Goal: Information Seeking & Learning: Learn about a topic

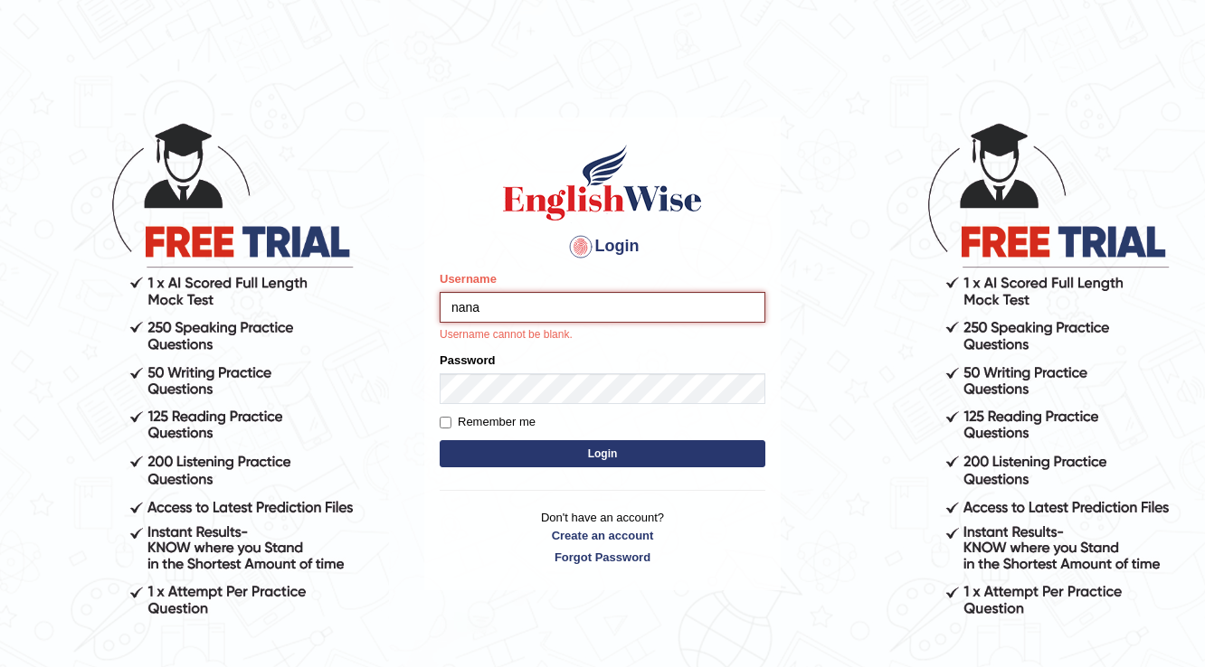
type input "nanayokomatsu"
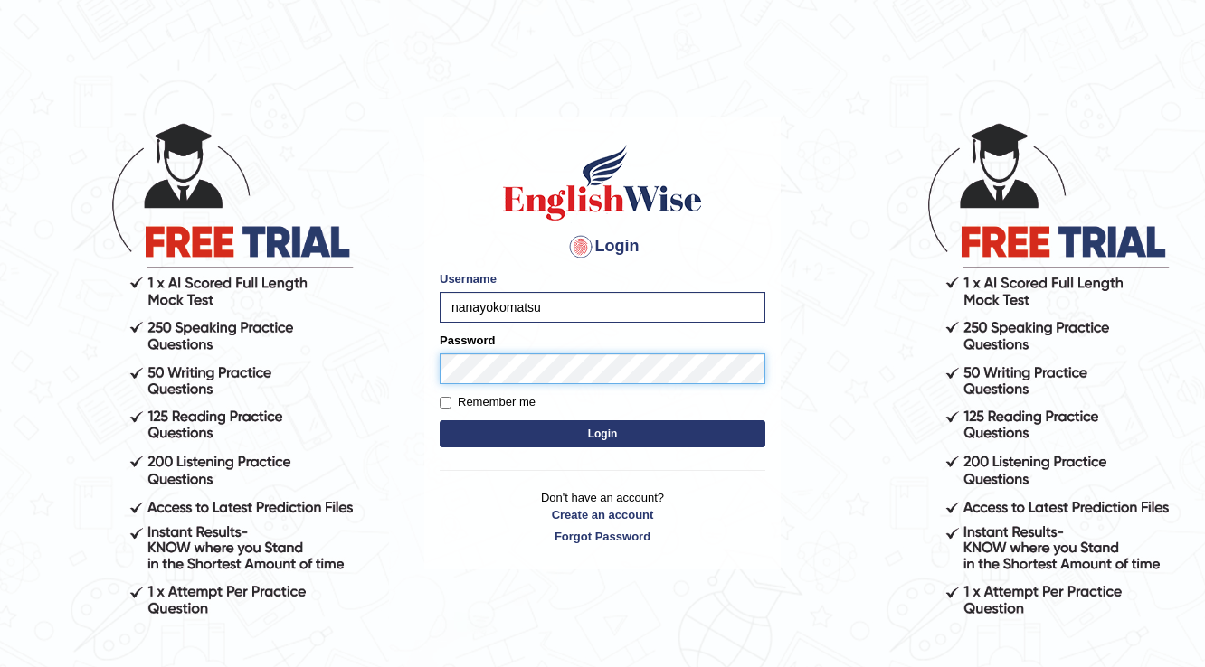
click at [440, 421] on button "Login" at bounding box center [603, 434] width 326 height 27
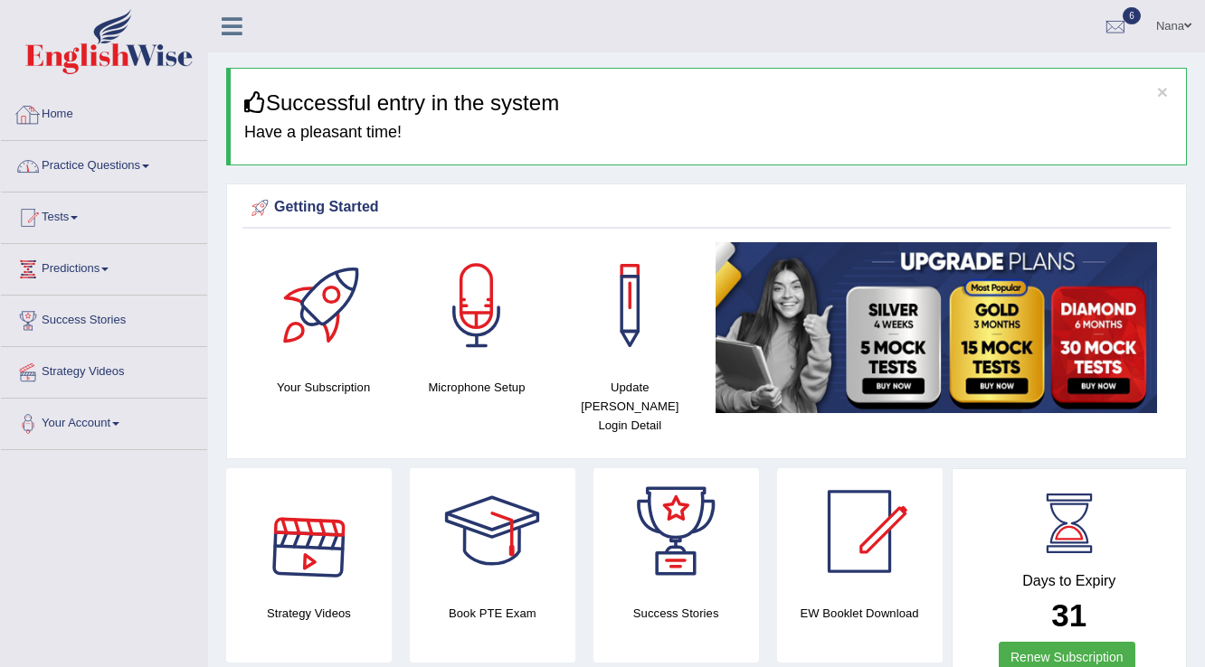
click at [138, 185] on li "Practice Questions Speaking Practice Read Aloud Repeat Sentence Describe Image …" at bounding box center [104, 167] width 206 height 52
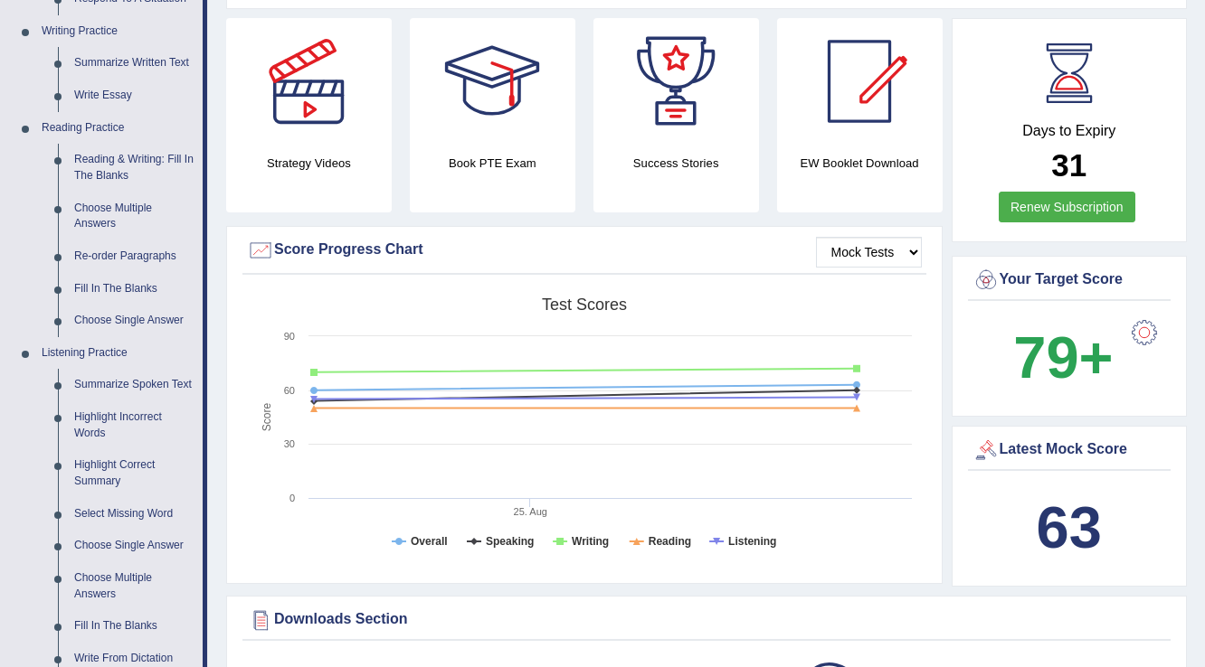
scroll to position [362, 0]
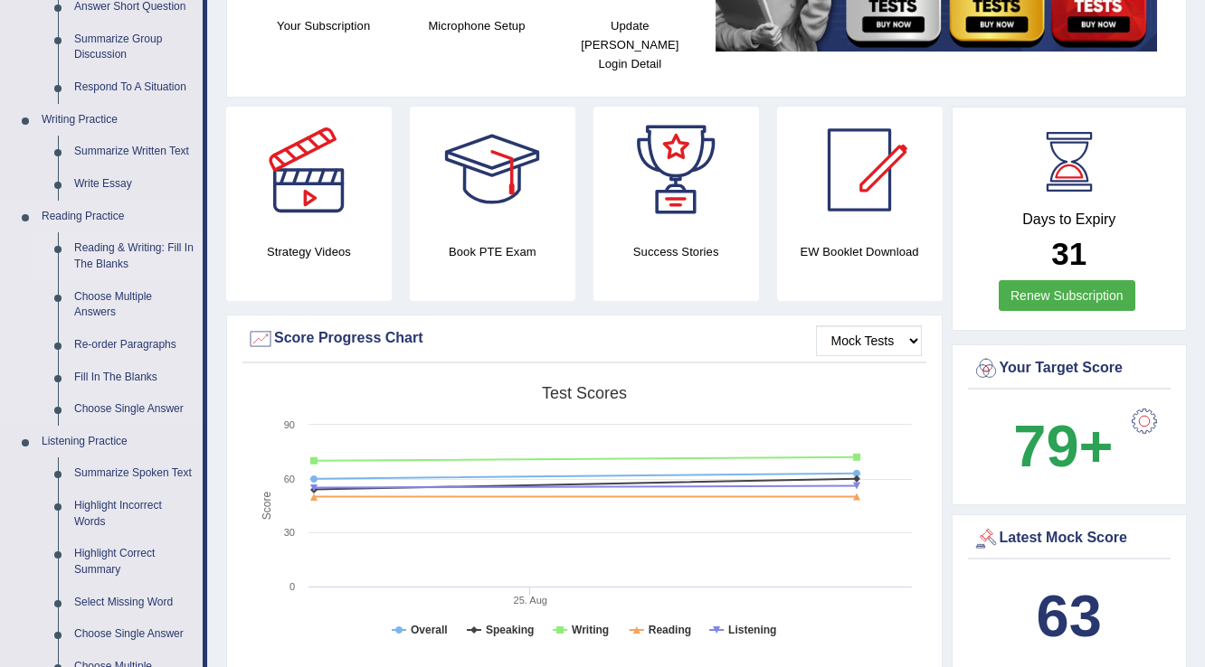
click at [136, 249] on link "Reading & Writing: Fill In The Blanks" at bounding box center [134, 256] width 137 height 48
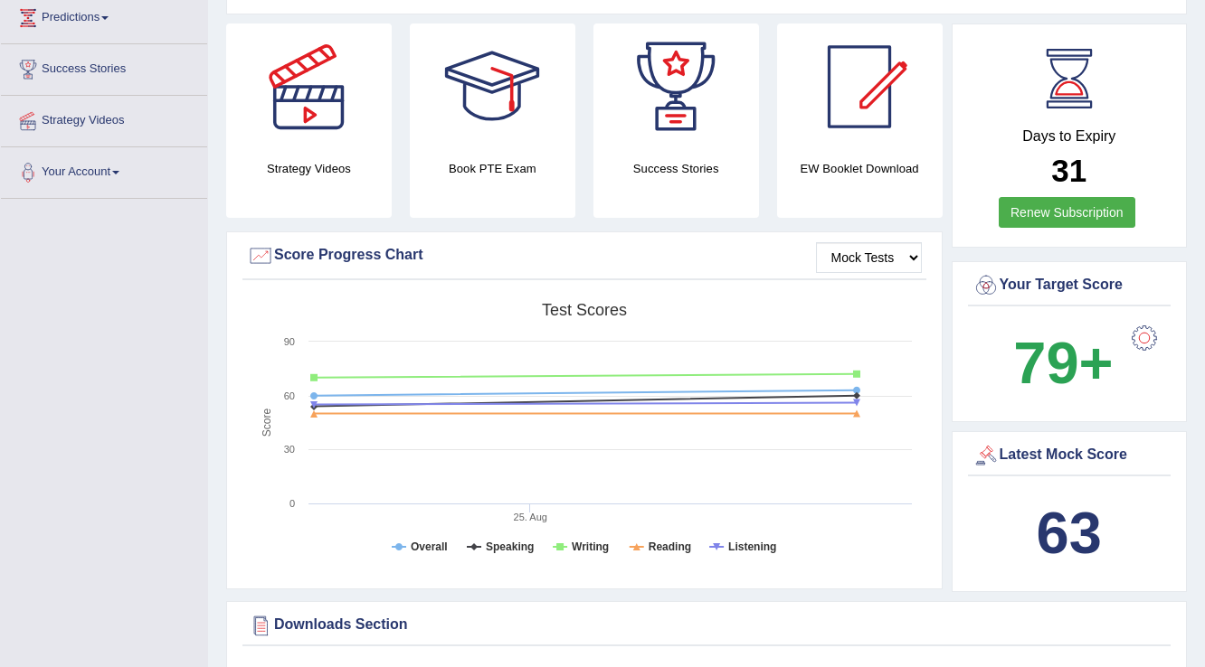
scroll to position [588, 0]
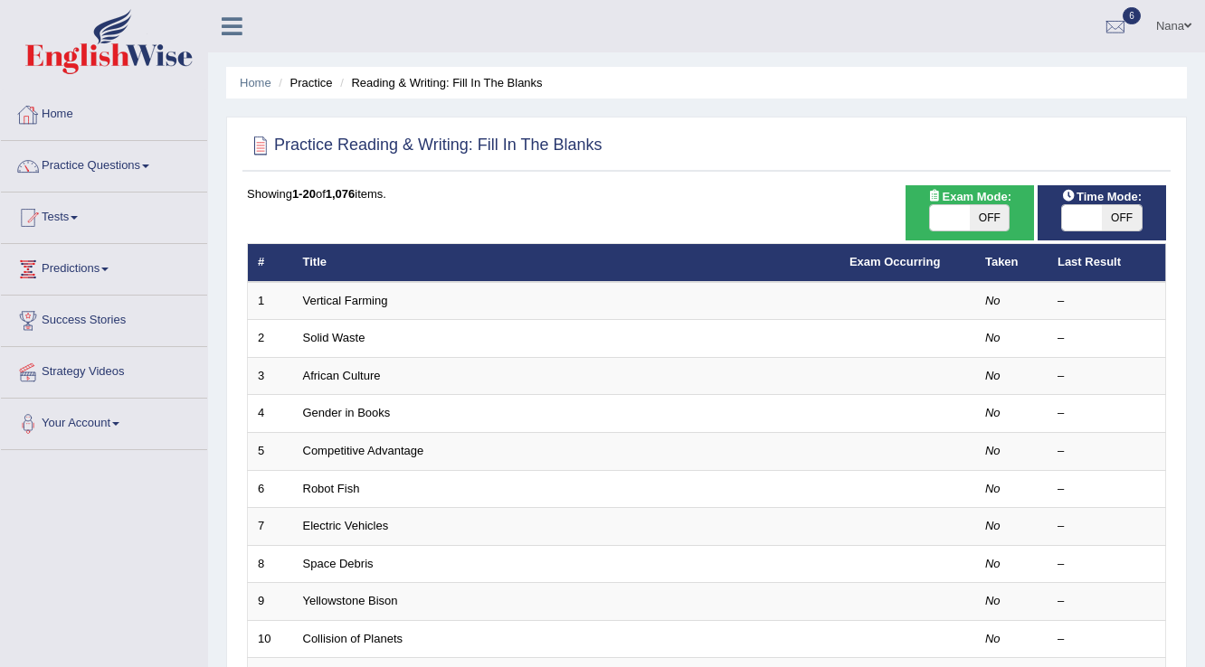
click at [63, 215] on link "Tests" at bounding box center [104, 215] width 206 height 45
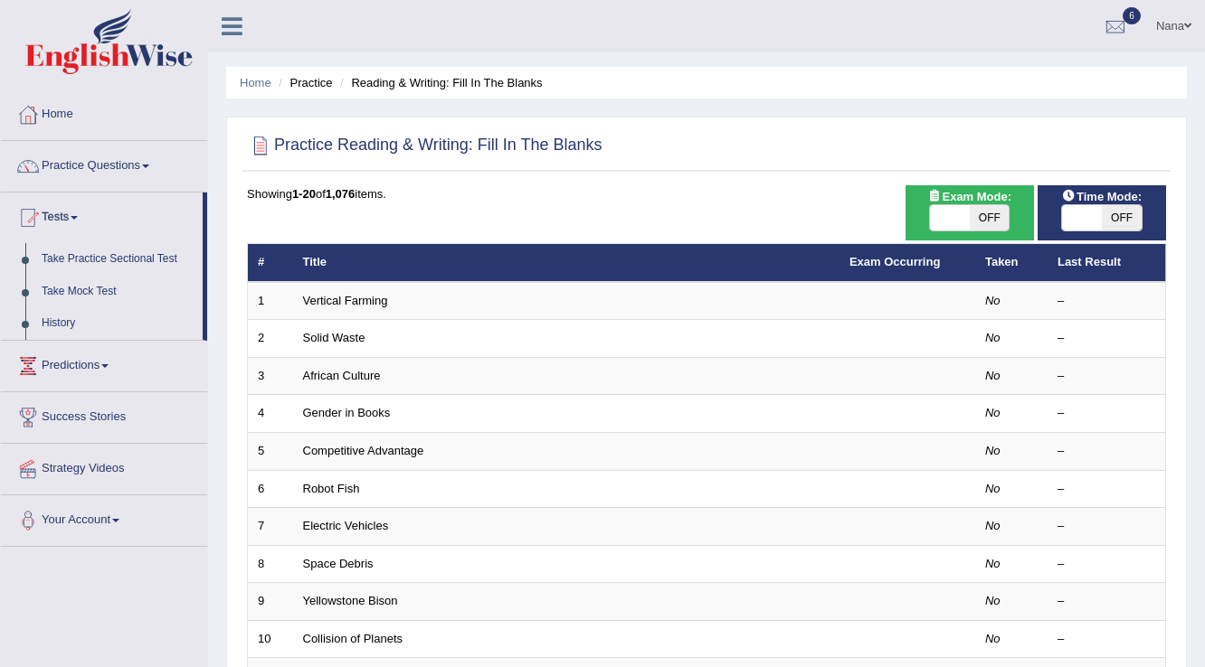
click at [63, 215] on link "Tests" at bounding box center [102, 215] width 202 height 45
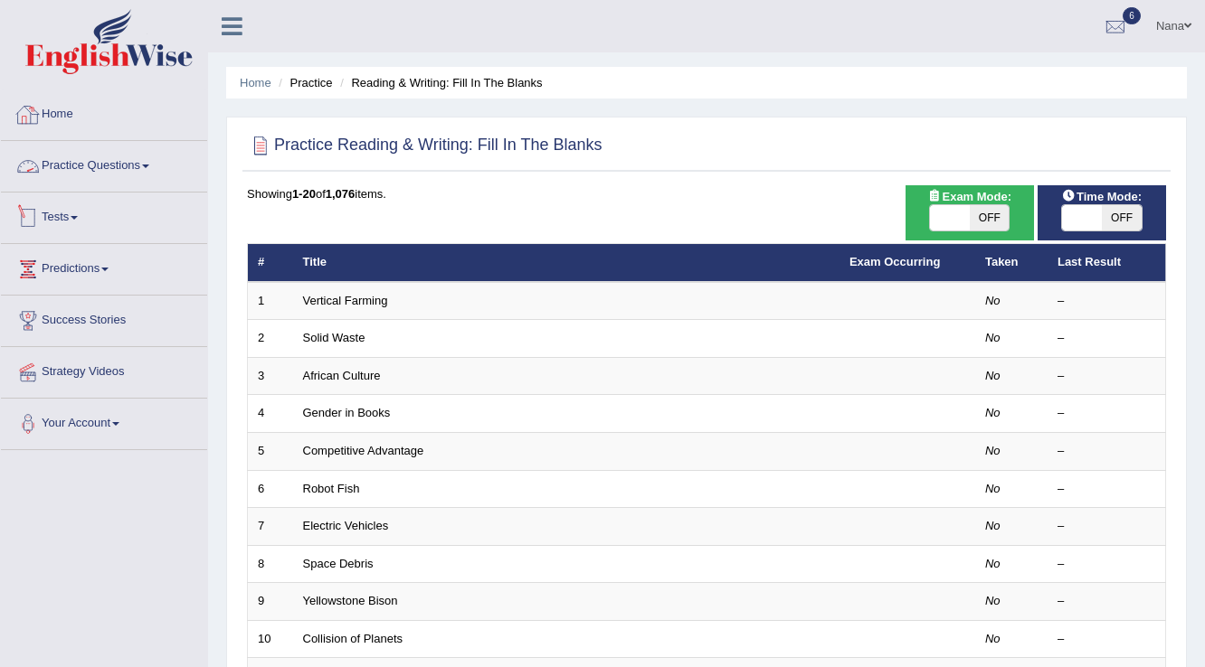
click at [137, 165] on link "Practice Questions" at bounding box center [104, 163] width 206 height 45
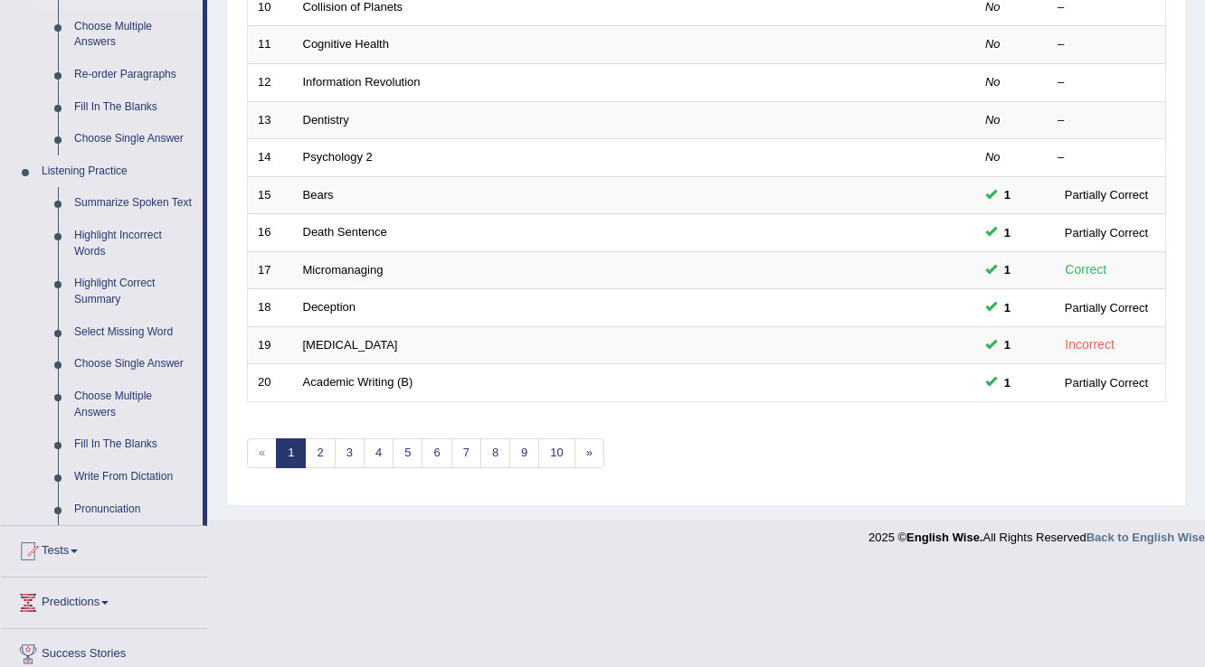
scroll to position [748, 0]
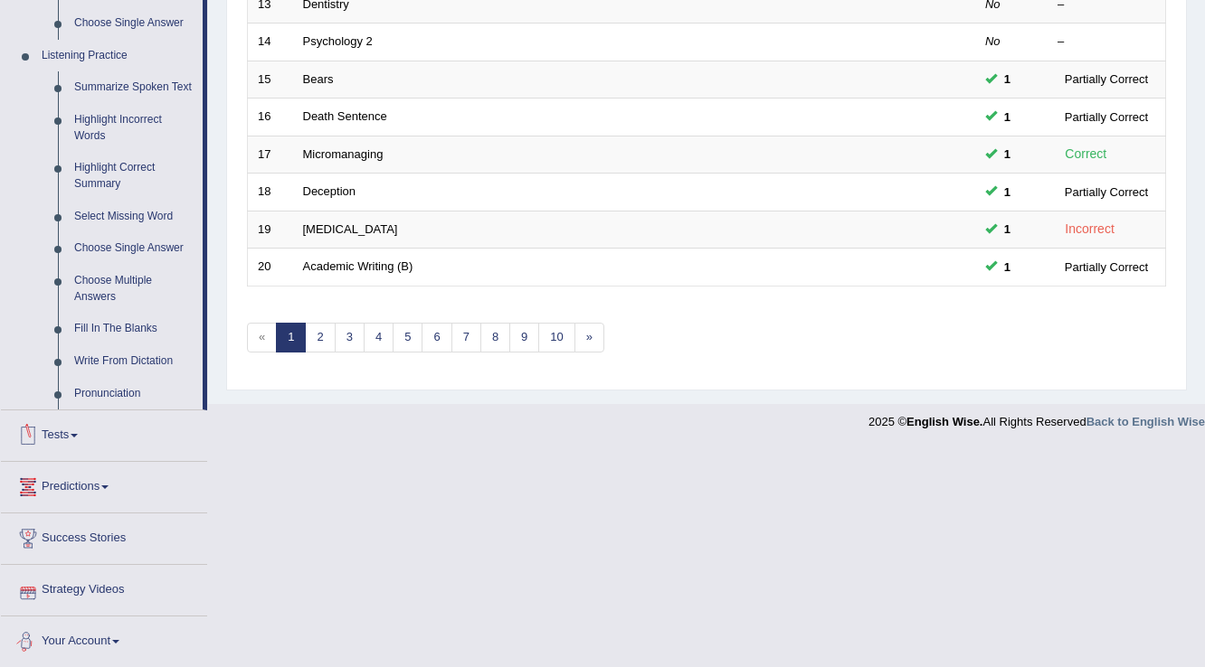
click at [60, 447] on link "Tests" at bounding box center [104, 433] width 206 height 45
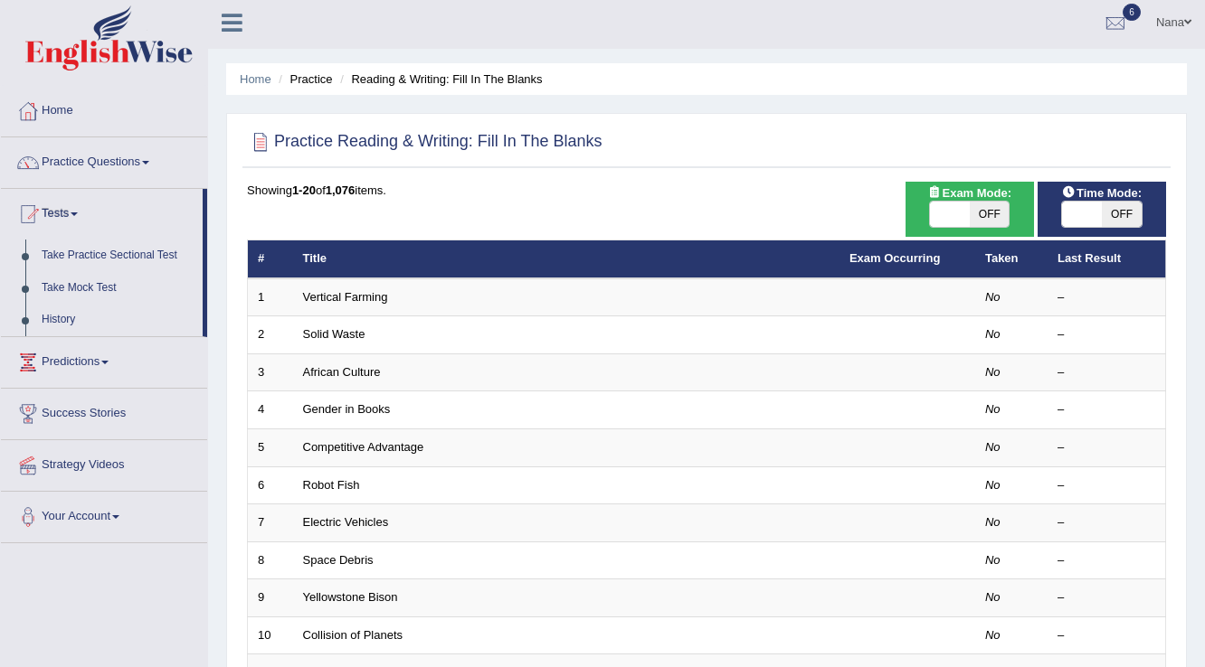
scroll to position [0, 0]
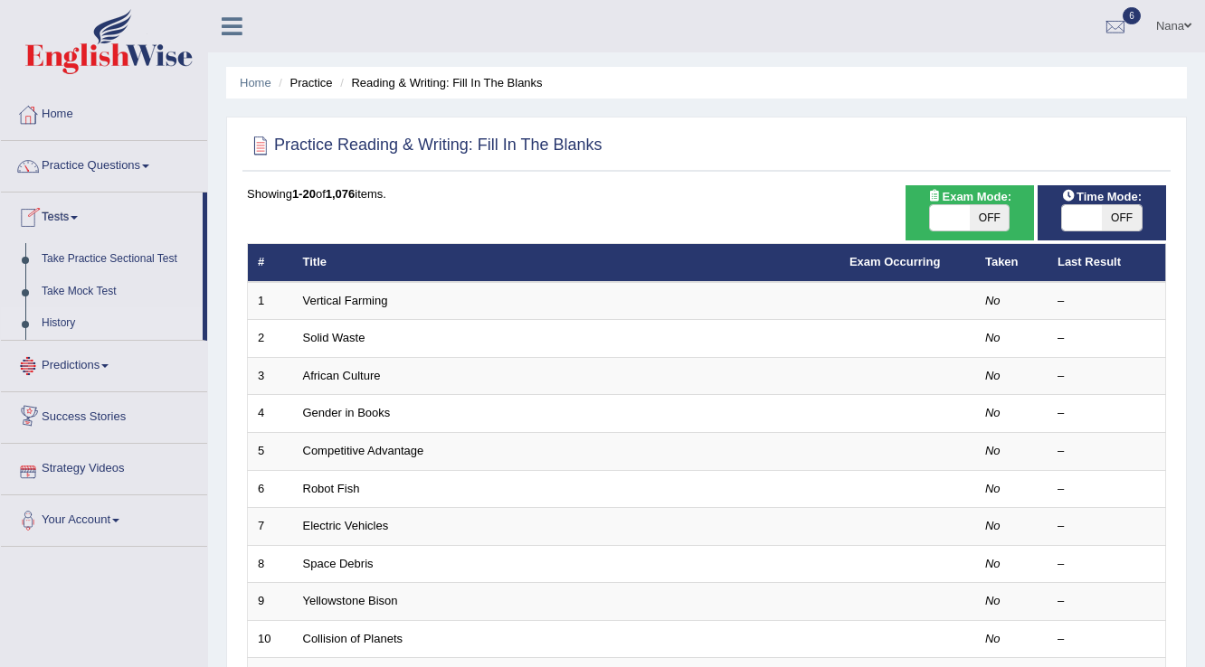
click at [65, 329] on link "History" at bounding box center [117, 323] width 169 height 33
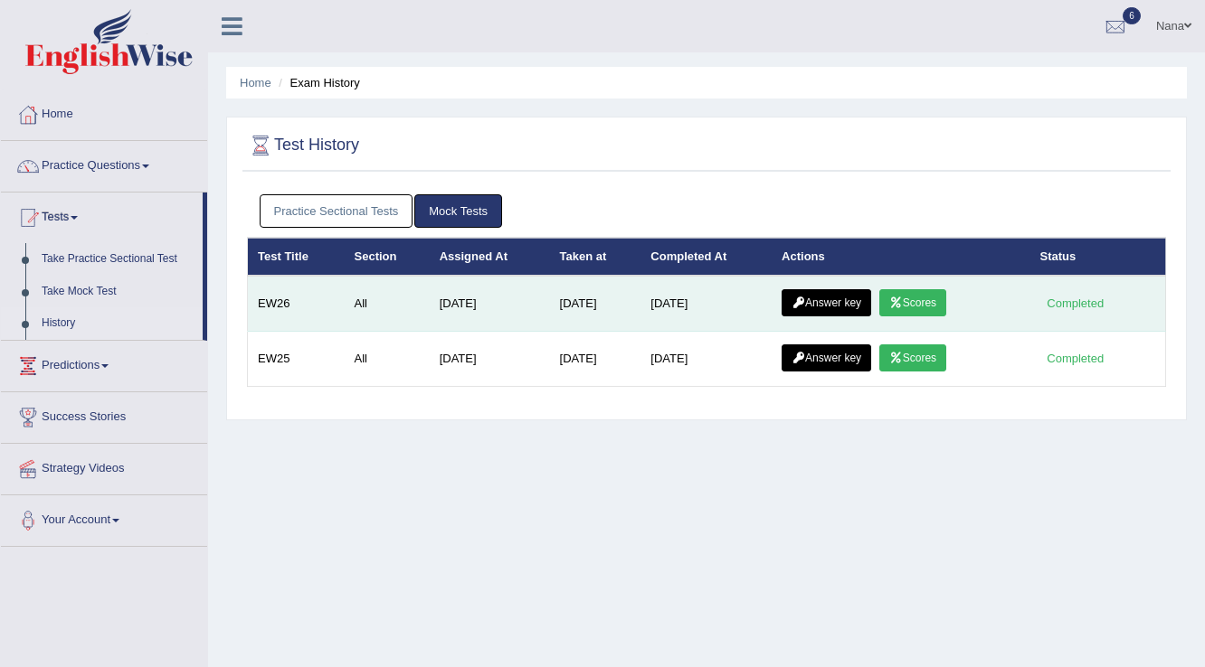
click at [805, 299] on icon at bounding box center [798, 303] width 14 height 11
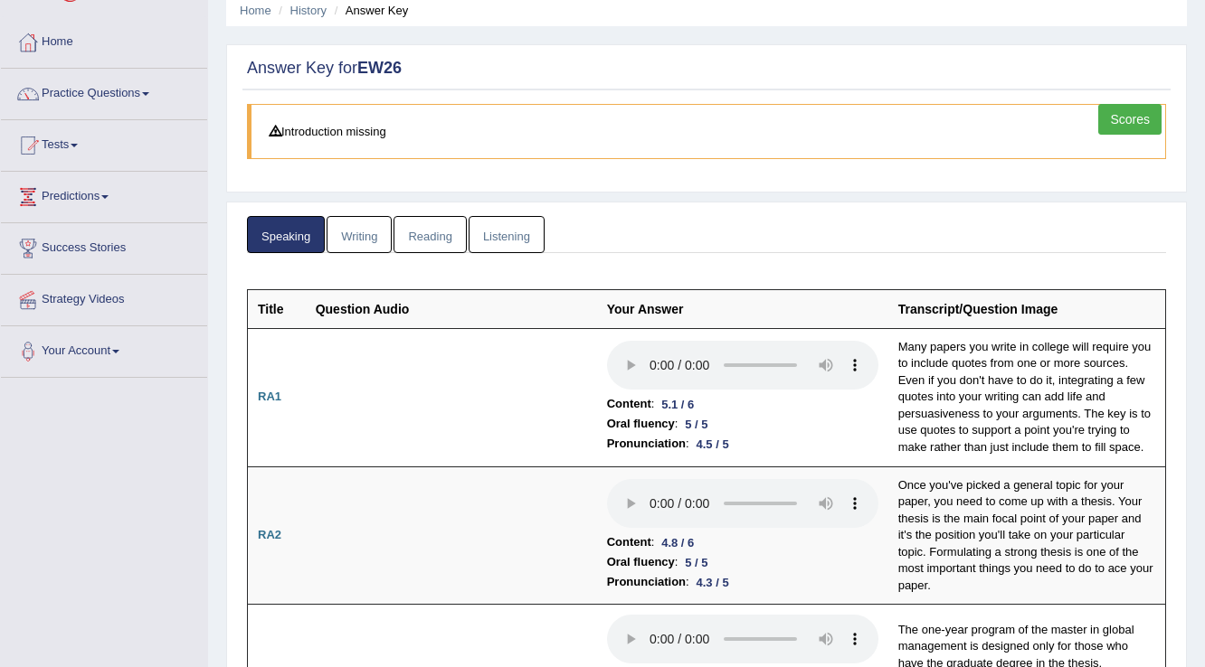
click at [438, 250] on link "Reading" at bounding box center [429, 234] width 72 height 37
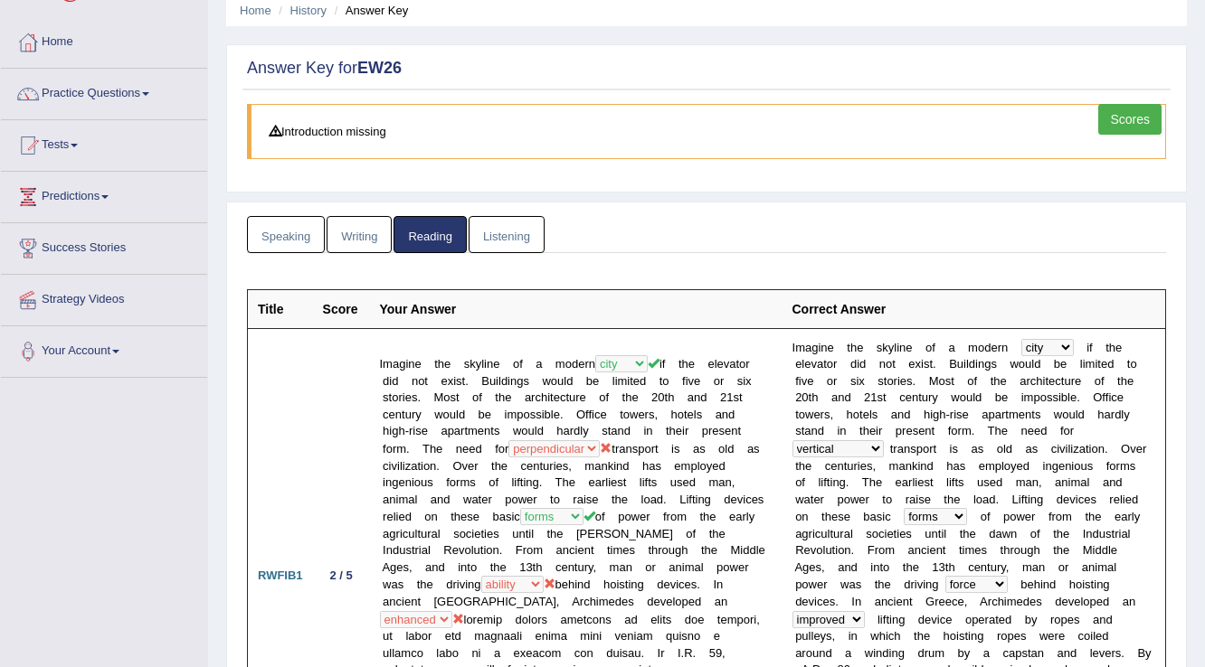
click at [1115, 119] on link "Scores" at bounding box center [1129, 119] width 63 height 31
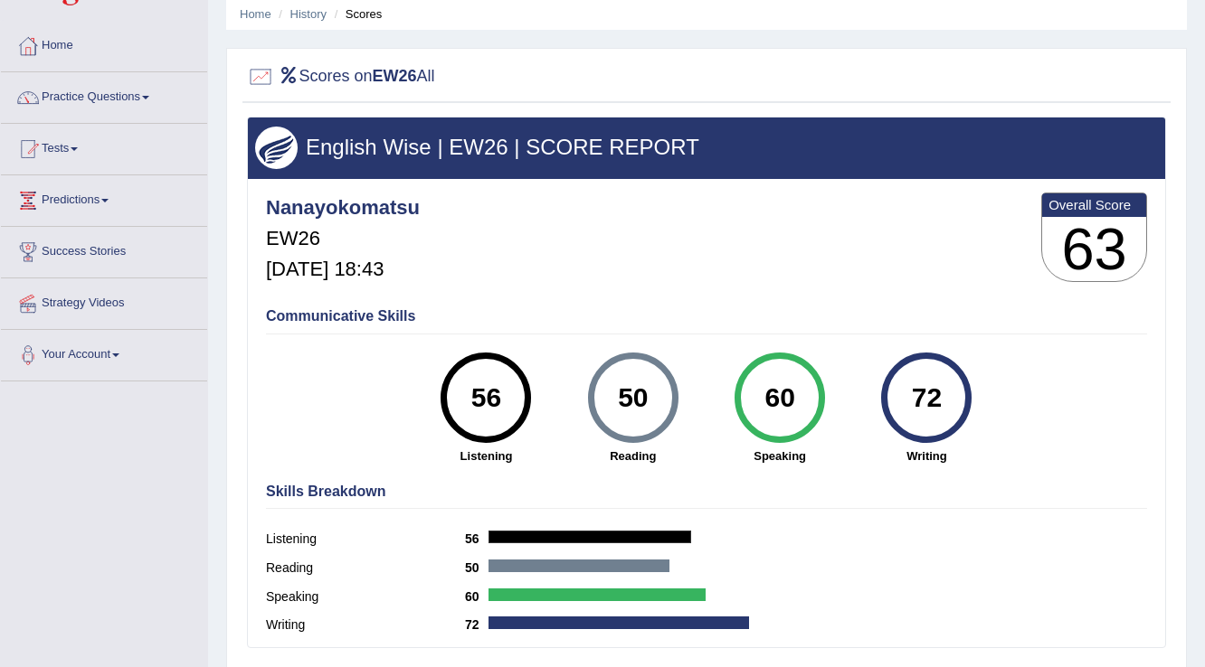
scroll to position [65, 0]
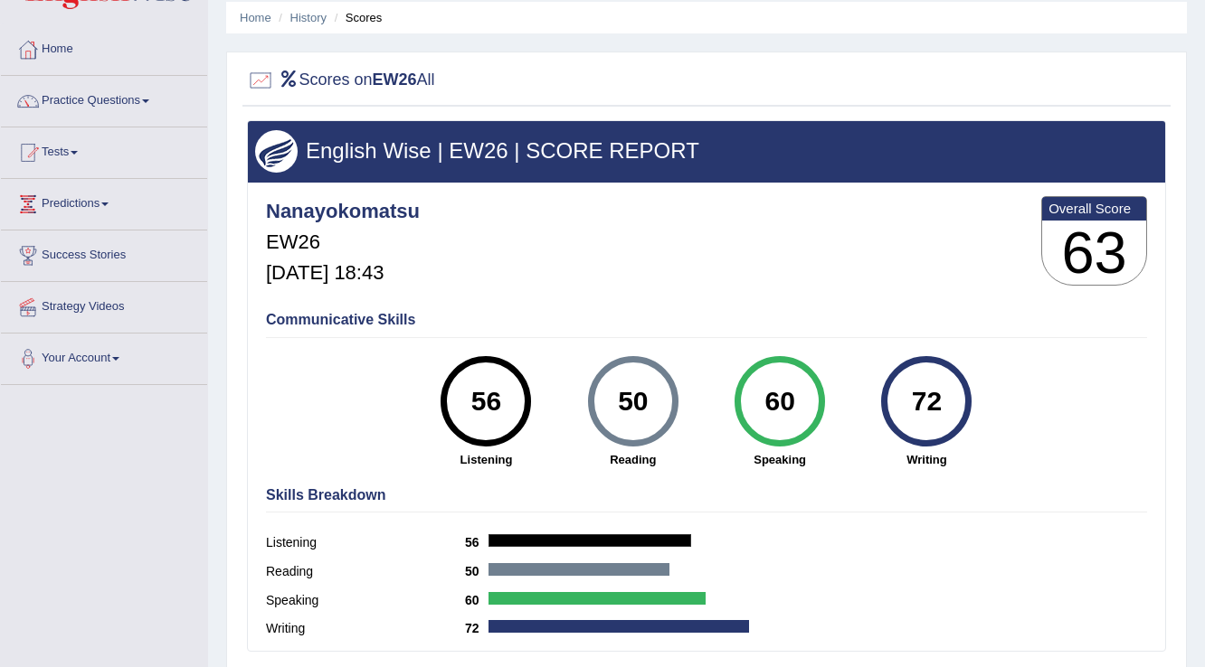
click at [58, 91] on link "Practice Questions" at bounding box center [104, 98] width 206 height 45
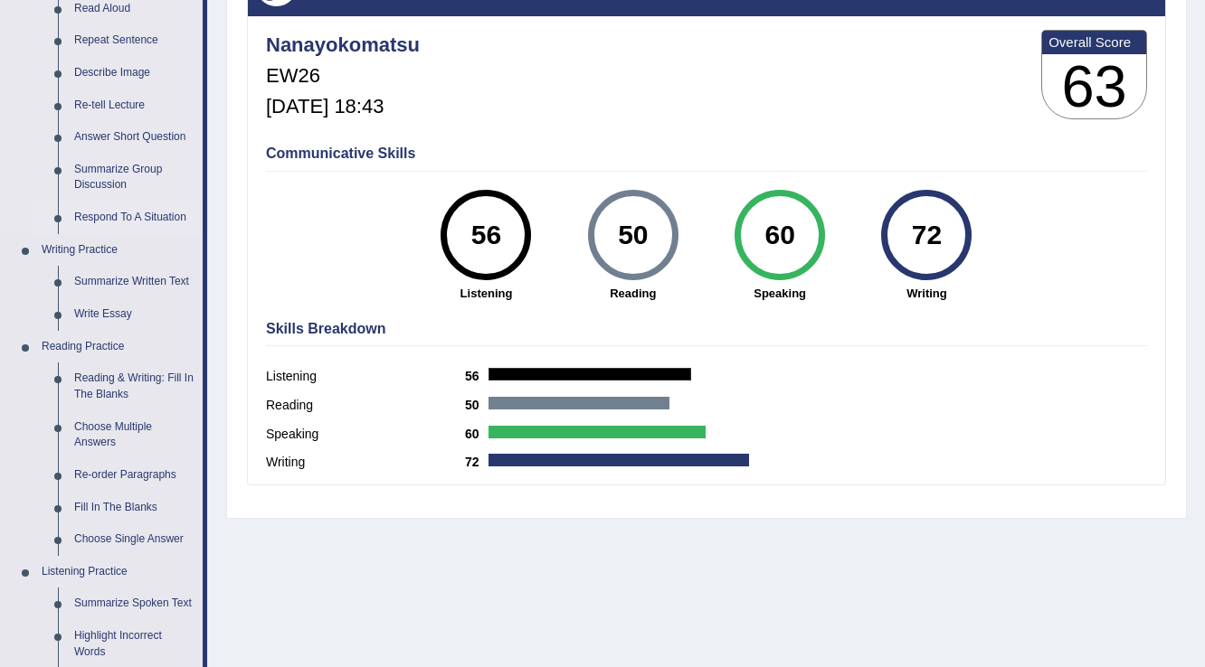
scroll to position [282, 0]
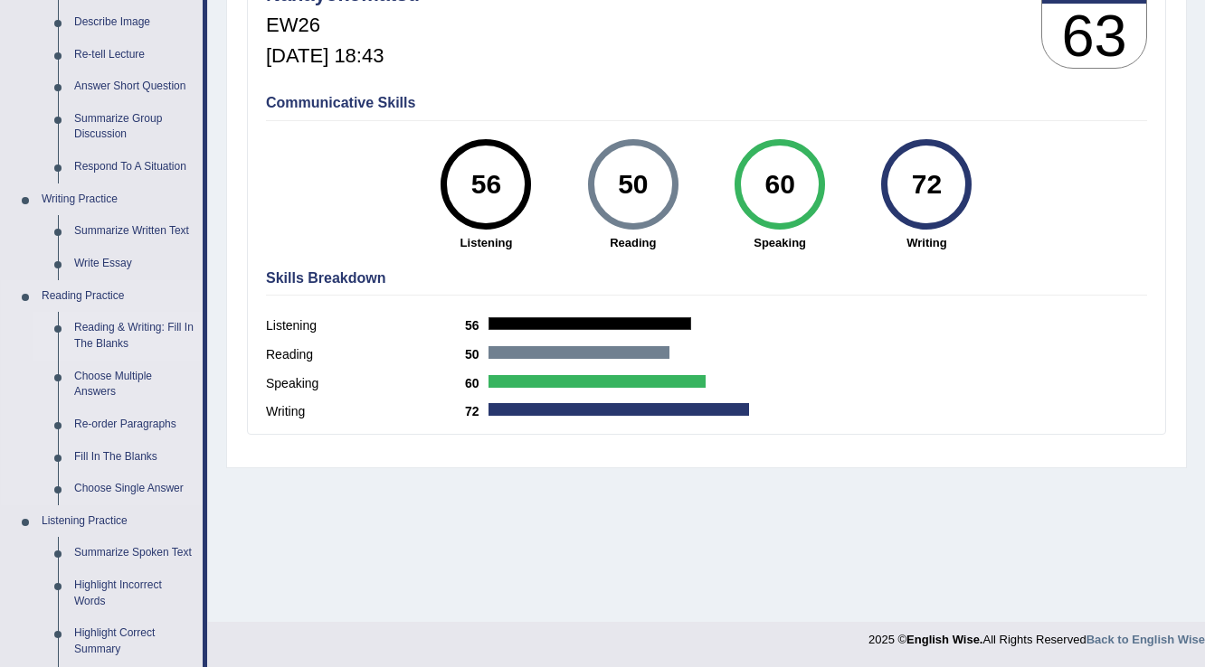
click at [94, 332] on link "Reading & Writing: Fill In The Blanks" at bounding box center [134, 336] width 137 height 48
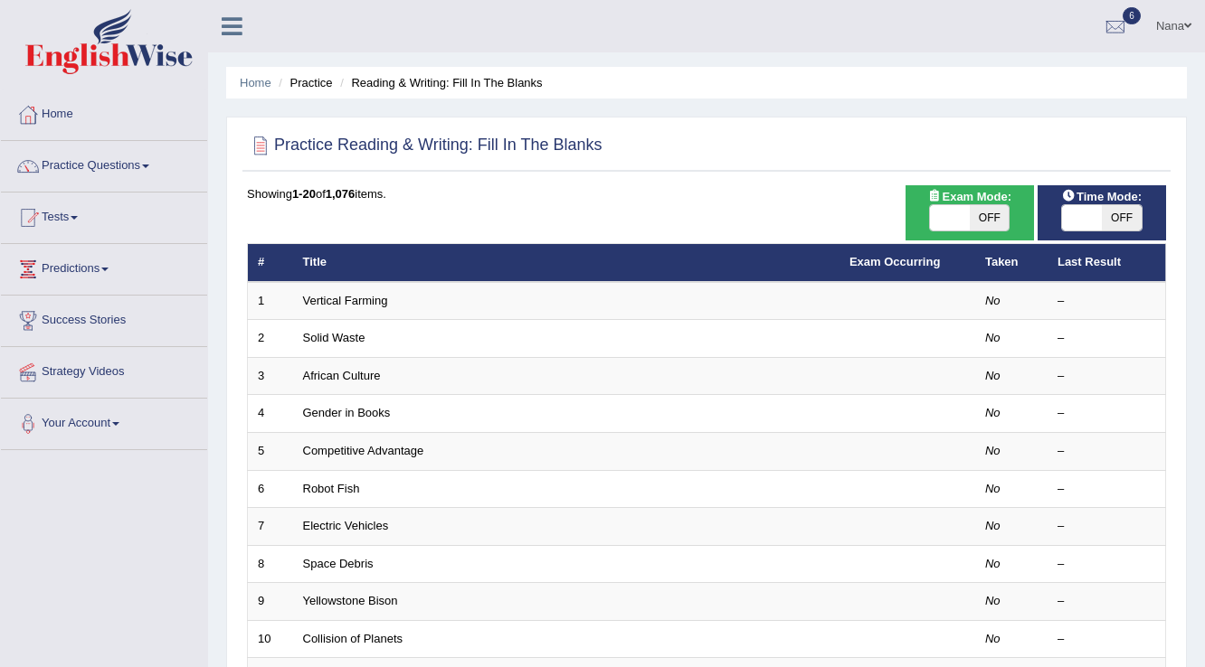
click at [959, 210] on span at bounding box center [950, 217] width 40 height 25
checkbox input "true"
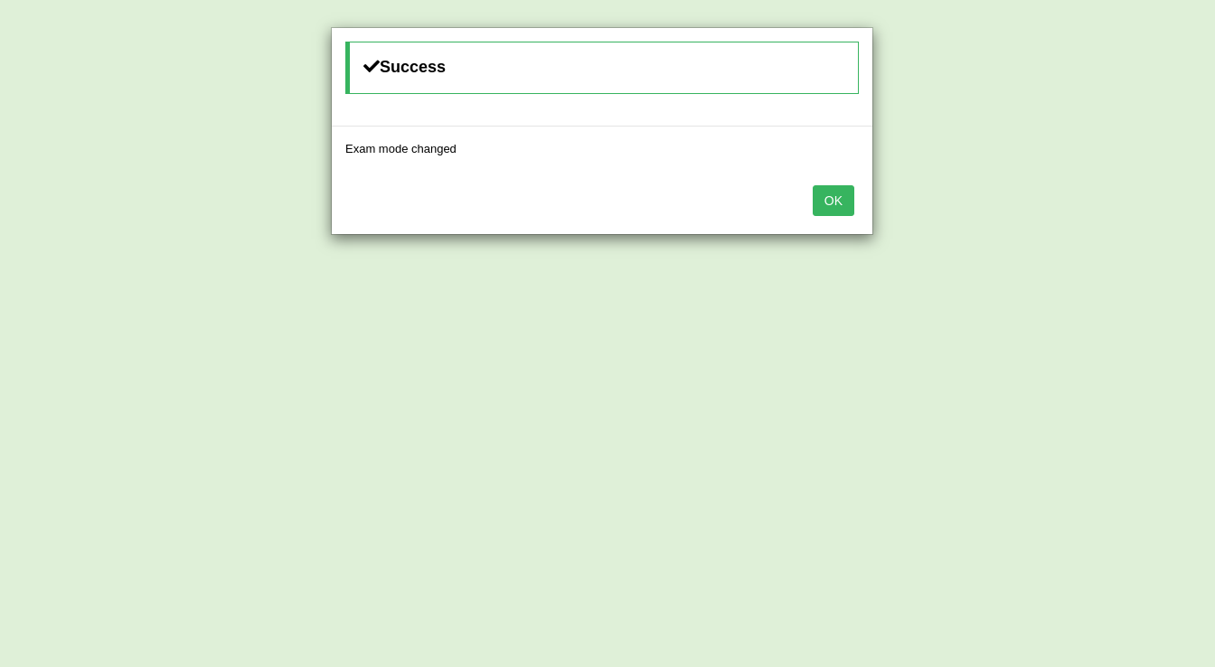
click at [846, 210] on button "OK" at bounding box center [834, 200] width 42 height 31
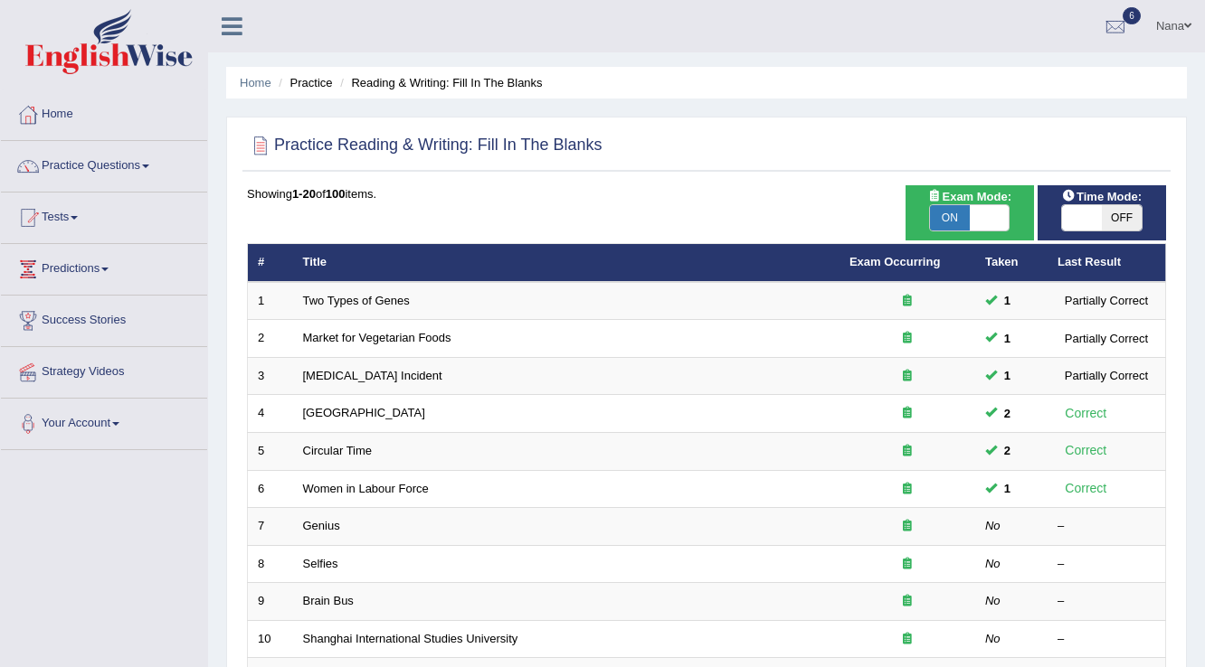
click at [1118, 230] on span "OFF" at bounding box center [1122, 217] width 40 height 25
checkbox input "true"
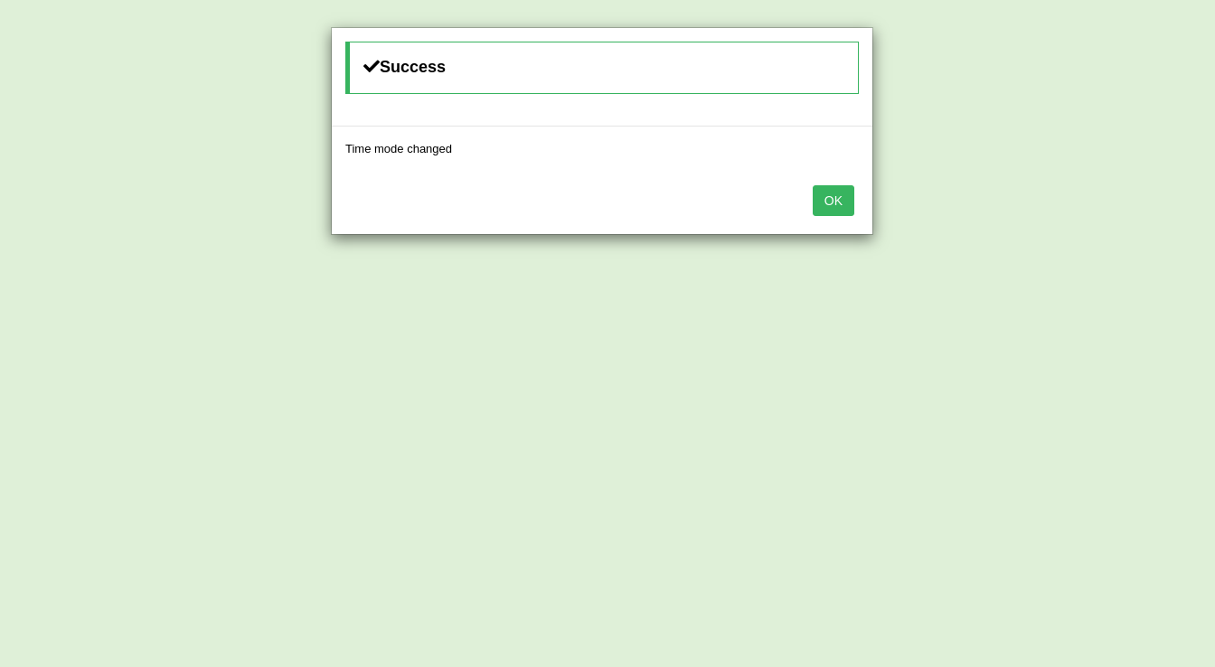
click at [846, 199] on button "OK" at bounding box center [834, 200] width 42 height 31
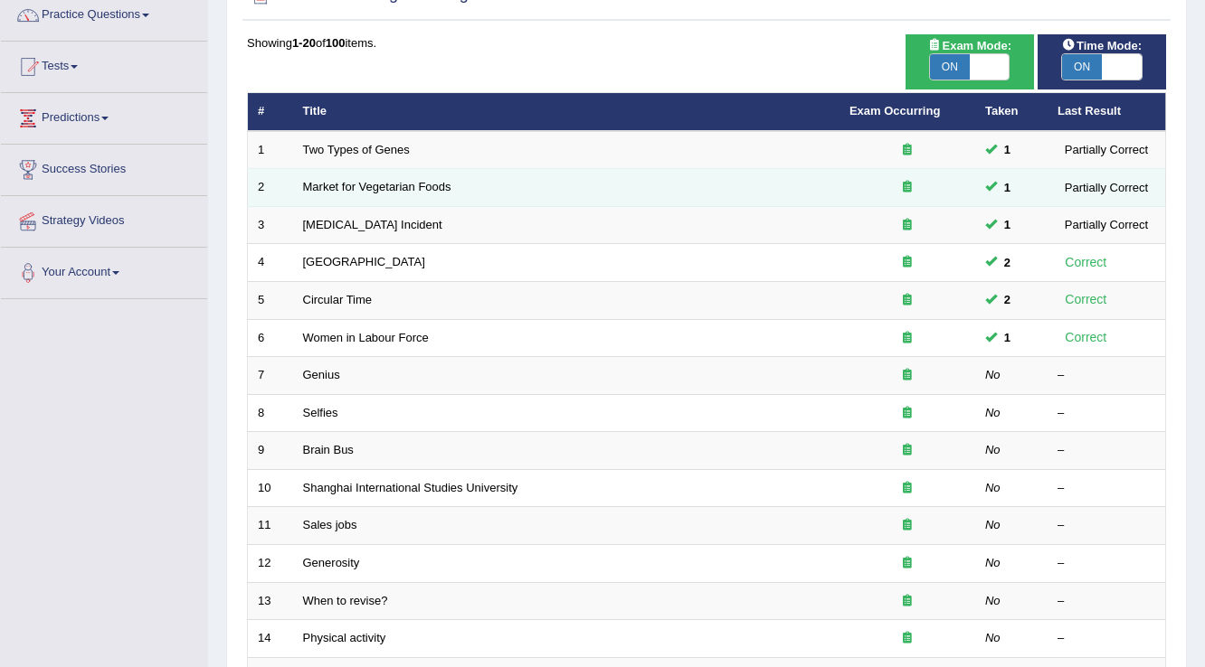
scroll to position [217, 0]
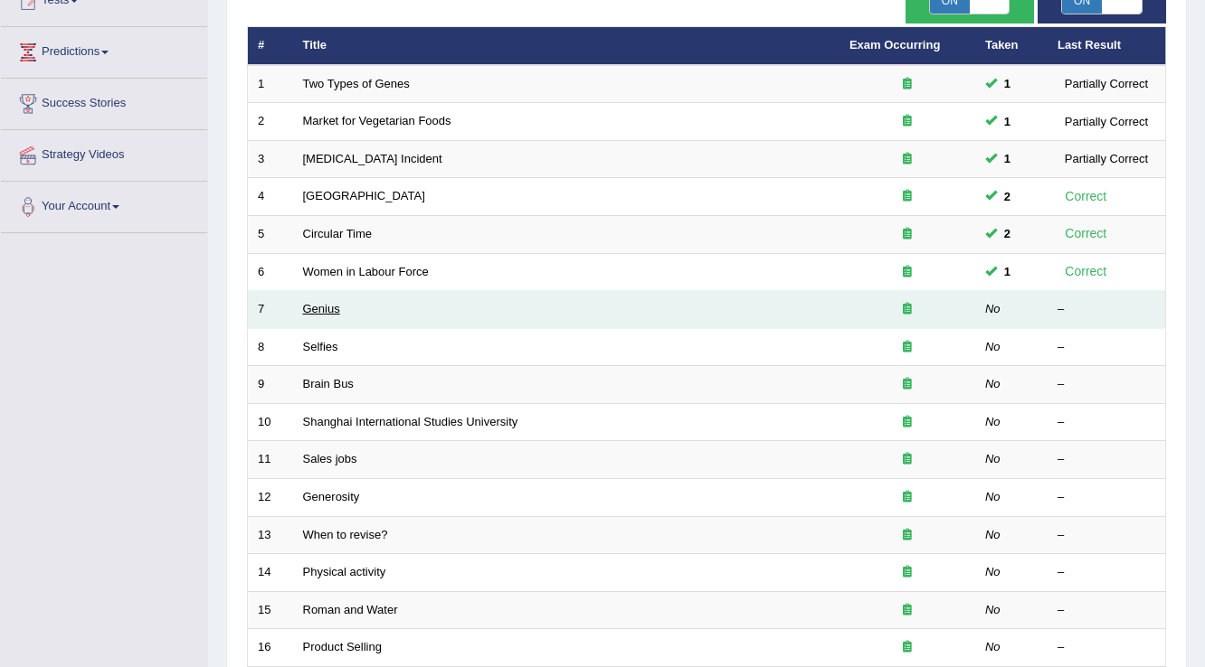
click at [316, 307] on link "Genius" at bounding box center [321, 309] width 37 height 14
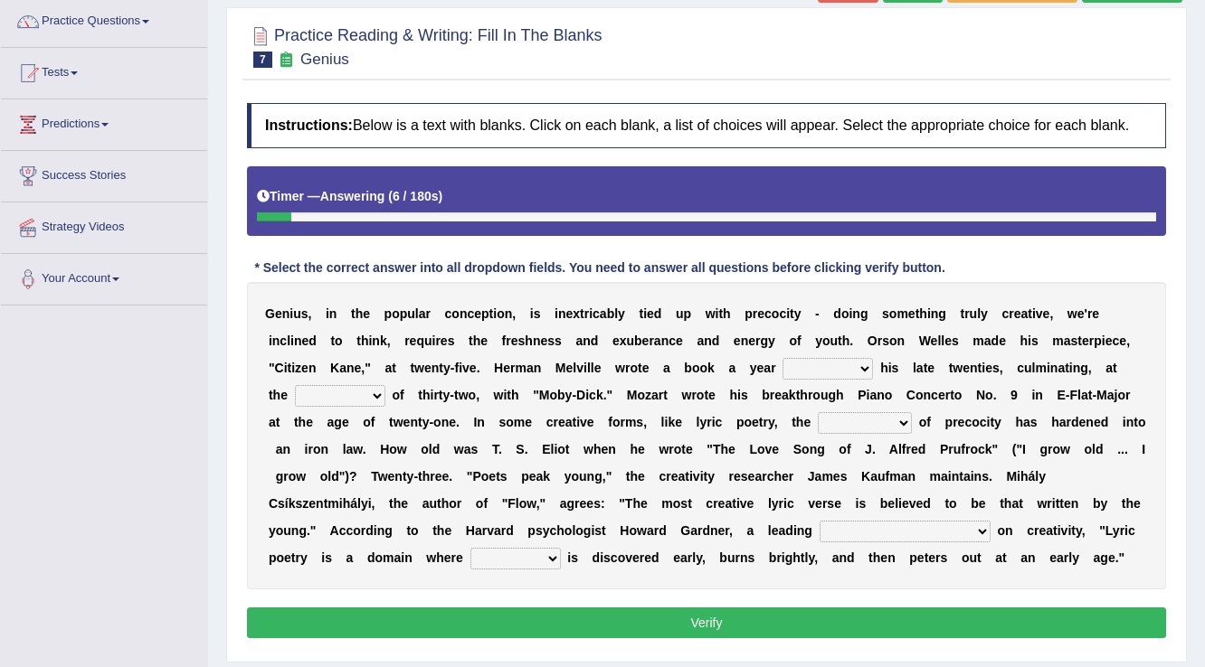
click at [1035, 188] on div "Timer — Answering ( 6 / 180s ) Skip" at bounding box center [706, 197] width 899 height 32
